Goal: Task Accomplishment & Management: Manage account settings

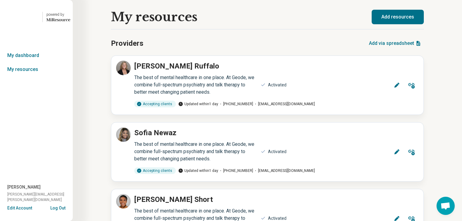
scroll to position [9089, 0]
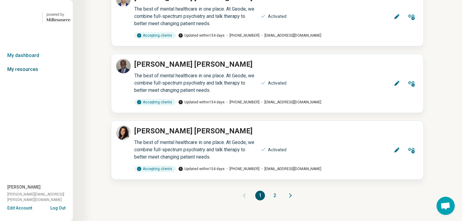
click at [28, 76] on link "My resources" at bounding box center [36, 69] width 73 height 14
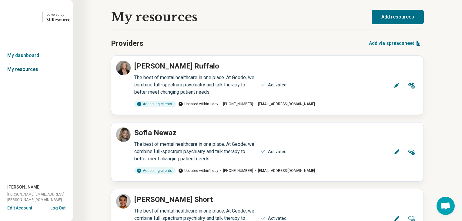
click at [27, 76] on link "My resources" at bounding box center [36, 69] width 73 height 14
click at [28, 62] on link "My dashboard" at bounding box center [36, 56] width 73 height 14
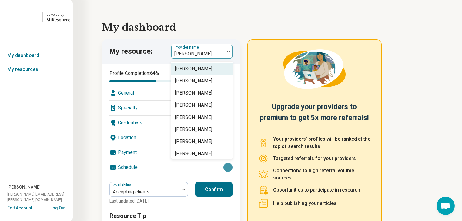
click at [230, 59] on div at bounding box center [229, 52] width 8 height 14
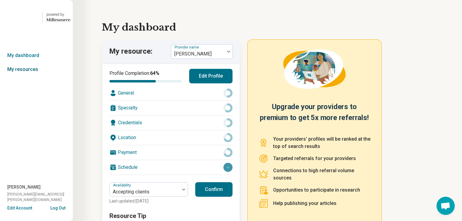
click at [25, 76] on link "My resources" at bounding box center [36, 69] width 73 height 14
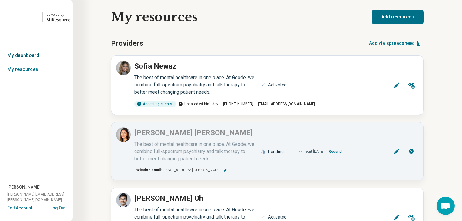
click at [30, 62] on link "My dashboard" at bounding box center [36, 56] width 73 height 14
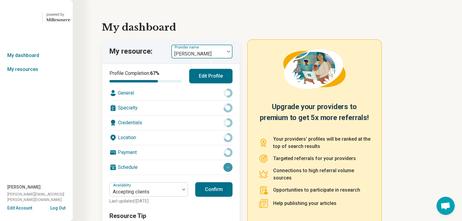
click at [230, 52] on img at bounding box center [228, 52] width 3 height 2
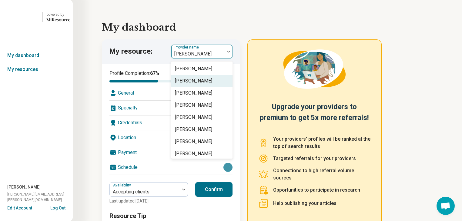
click at [212, 85] on div "[PERSON_NAME]" at bounding box center [193, 80] width 37 height 7
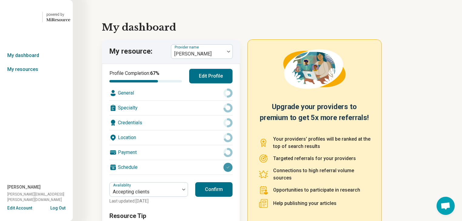
click at [210, 83] on button "Edit Profile" at bounding box center [210, 76] width 43 height 15
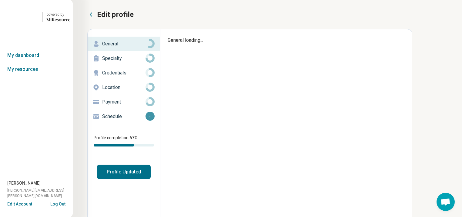
type textarea "*"
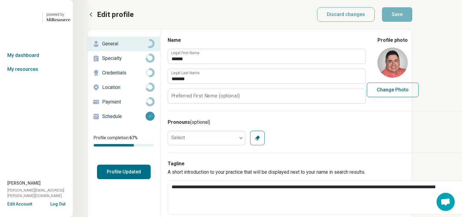
click at [419, 97] on button "Change Photo" at bounding box center [393, 90] width 52 height 15
type input "**********"
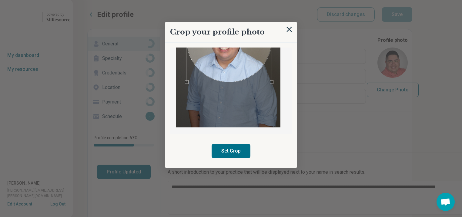
scroll to position [59, 0]
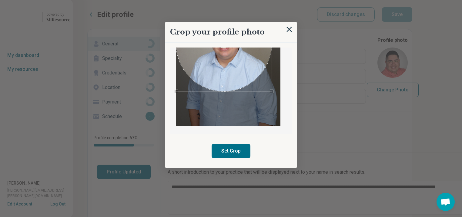
click at [365, 37] on div "Crop your profile photo Set Crop" at bounding box center [414, 37] width 99 height 0
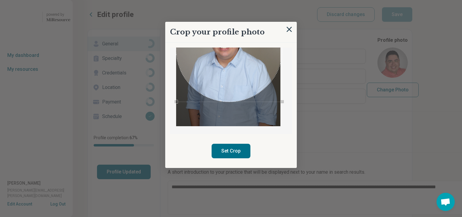
click at [290, 146] on div "Crop your profile photo Set Crop" at bounding box center [231, 95] width 132 height 147
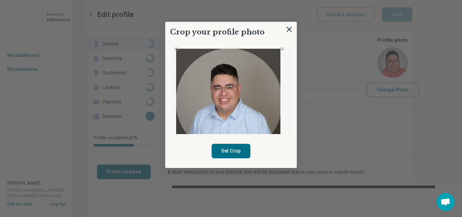
scroll to position [1, 0]
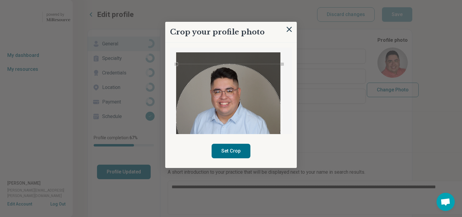
click at [238, 112] on div "Use the arrow keys to move the crop selection area" at bounding box center [229, 117] width 106 height 106
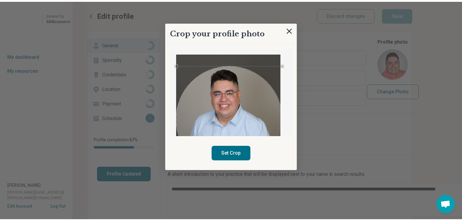
scroll to position [0, 0]
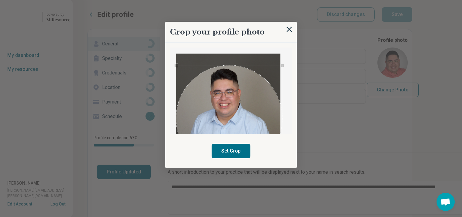
click at [234, 159] on button "Set Crop" at bounding box center [231, 151] width 39 height 15
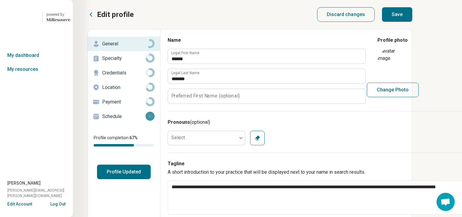
click at [412, 21] on button "Save" at bounding box center [397, 14] width 30 height 15
type textarea "*"
click at [146, 180] on button "Profile Updated" at bounding box center [124, 172] width 54 height 15
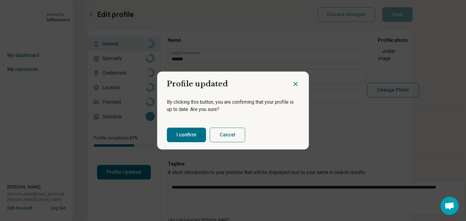
click at [181, 137] on button "I confirm" at bounding box center [186, 135] width 39 height 15
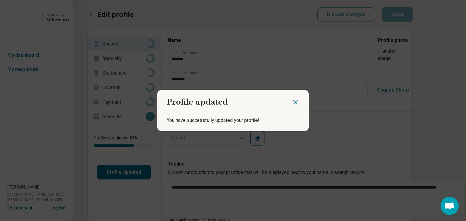
click at [294, 100] on icon "Close dialog" at bounding box center [296, 102] width 4 height 4
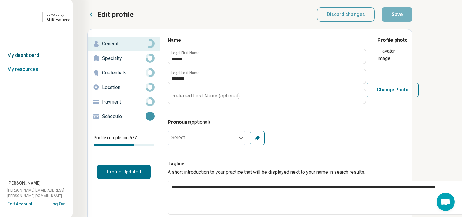
click at [35, 62] on link "My dashboard" at bounding box center [36, 56] width 73 height 14
